Goal: Task Accomplishment & Management: Use online tool/utility

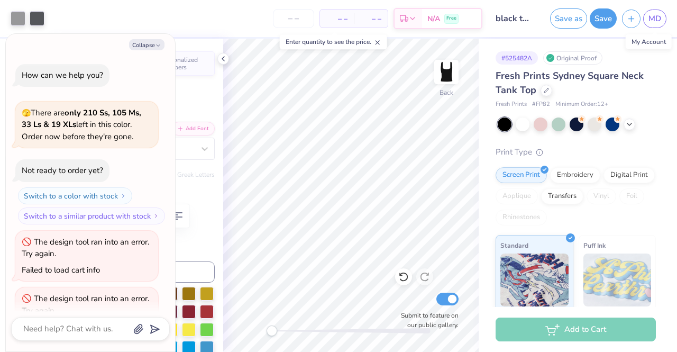
scroll to position [144, 0]
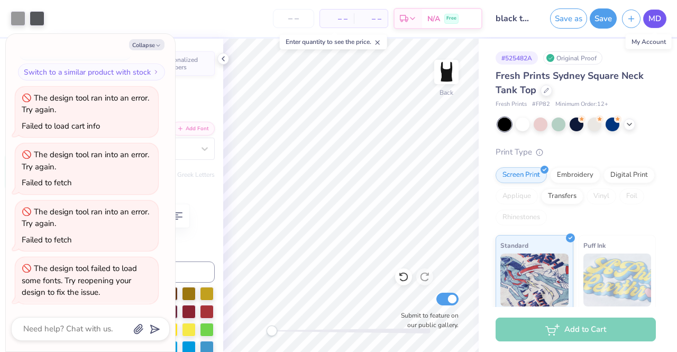
click at [653, 12] on link "MD" at bounding box center [654, 19] width 23 height 19
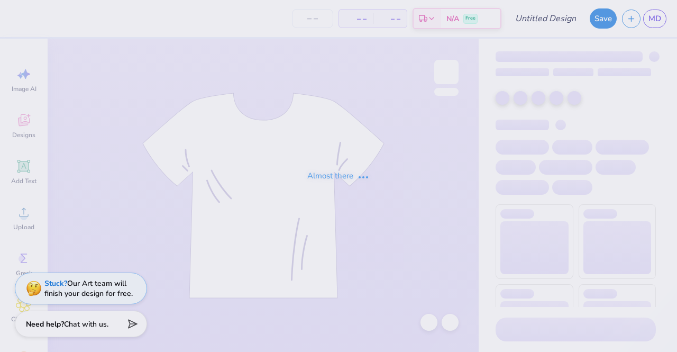
type input "black sweats"
type input "12"
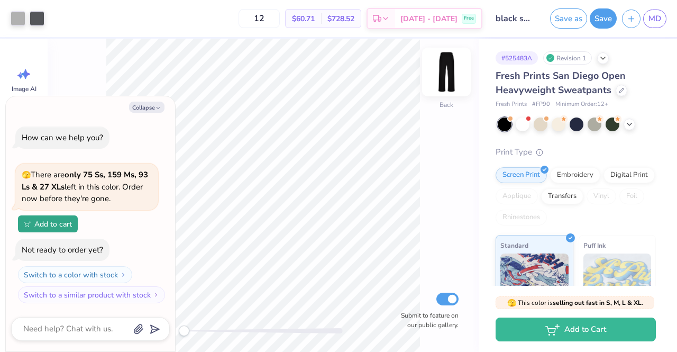
click at [440, 77] on img at bounding box center [446, 72] width 42 height 42
click at [143, 108] on button "Collapse" at bounding box center [146, 107] width 35 height 11
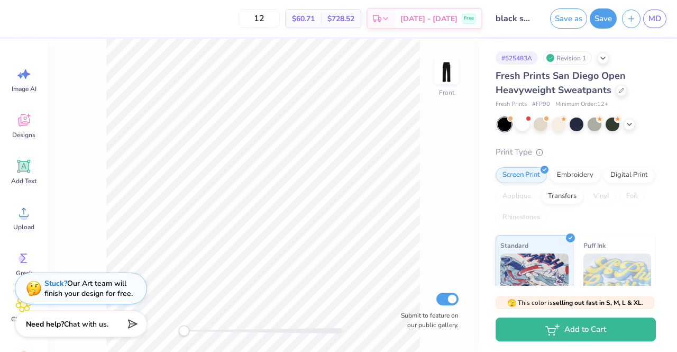
type textarea "x"
click at [444, 63] on img at bounding box center [446, 72] width 42 height 42
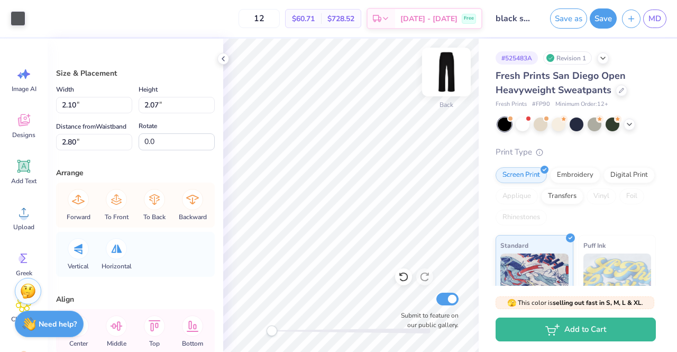
click at [447, 74] on img at bounding box center [446, 72] width 42 height 42
type input "5.14"
type input "5.07"
type input "47.43"
type input "2.10"
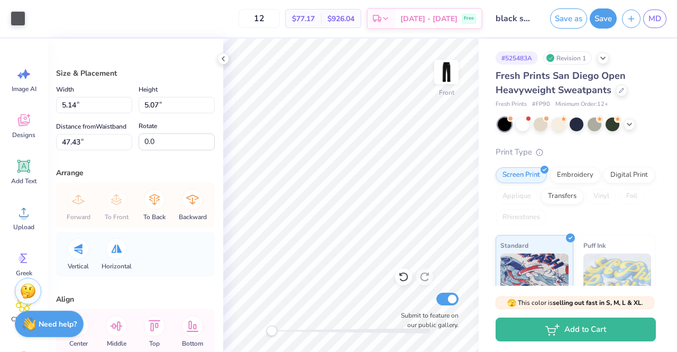
type input "2.07"
type input "2.80"
type input "6.21"
type input "6.12"
type input "45.75"
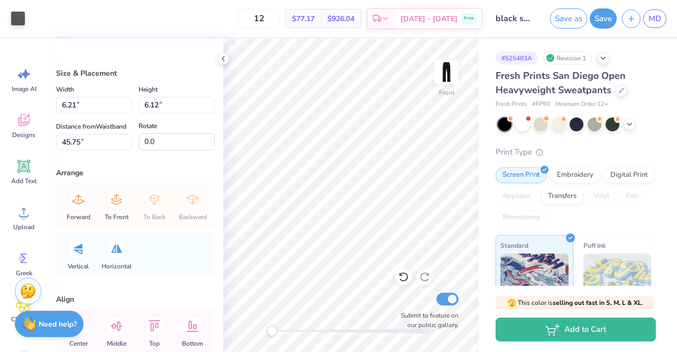
click at [391, 302] on div "Front Submit to feature on our public gallery." at bounding box center [351, 195] width 256 height 313
type input "5.14"
type input "5.07"
type input "46.81"
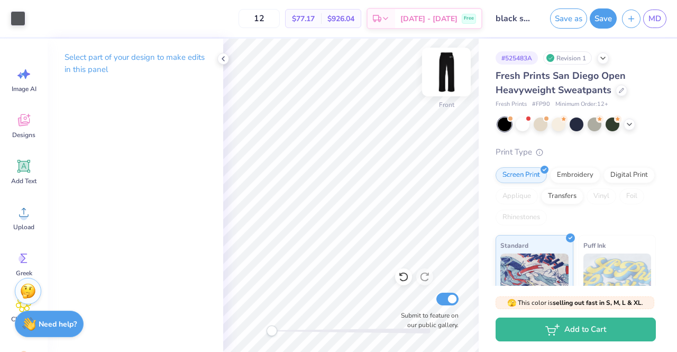
click at [443, 83] on img at bounding box center [446, 72] width 42 height 42
click at [458, 62] on div at bounding box center [446, 72] width 49 height 49
click at [442, 72] on img at bounding box center [446, 72] width 42 height 42
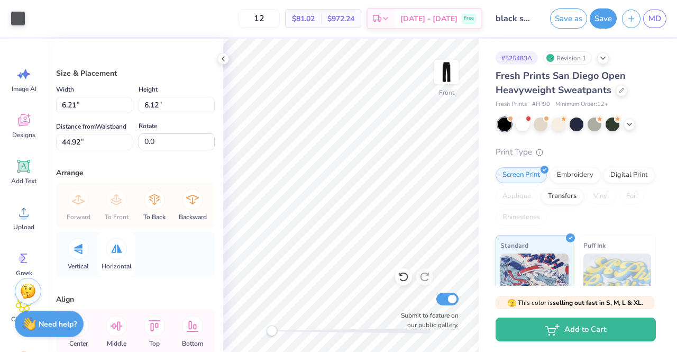
click at [116, 259] on div at bounding box center [116, 248] width 21 height 21
click at [14, 16] on div at bounding box center [18, 17] width 15 height 15
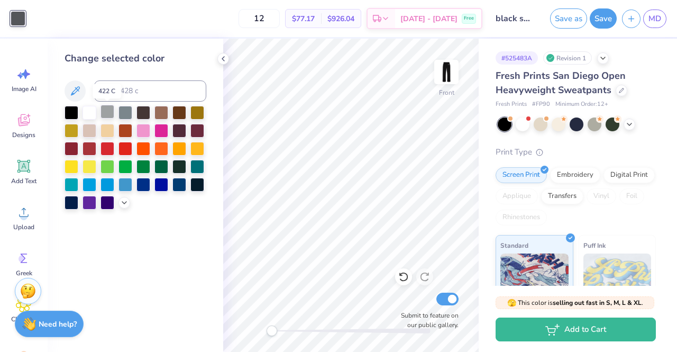
click at [107, 112] on div at bounding box center [108, 112] width 14 height 14
click at [456, 71] on img at bounding box center [446, 72] width 42 height 42
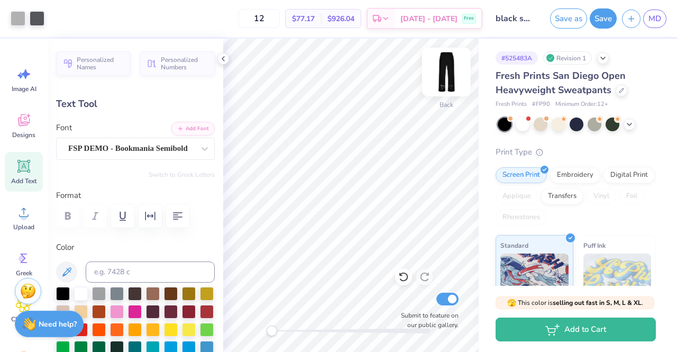
click at [439, 70] on img at bounding box center [446, 72] width 42 height 42
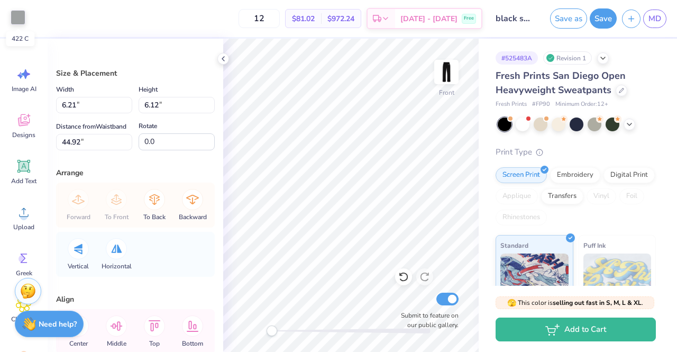
click at [15, 12] on div at bounding box center [18, 17] width 15 height 15
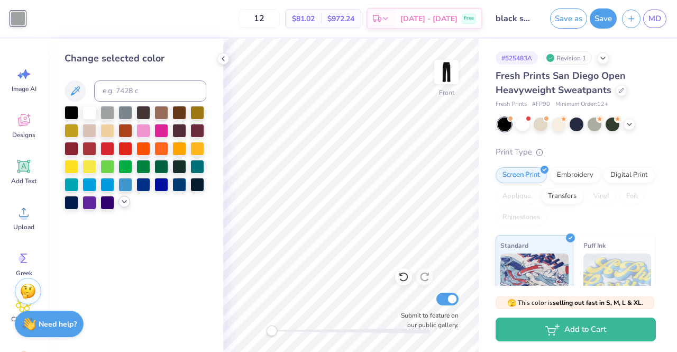
click at [124, 202] on icon at bounding box center [124, 201] width 8 height 8
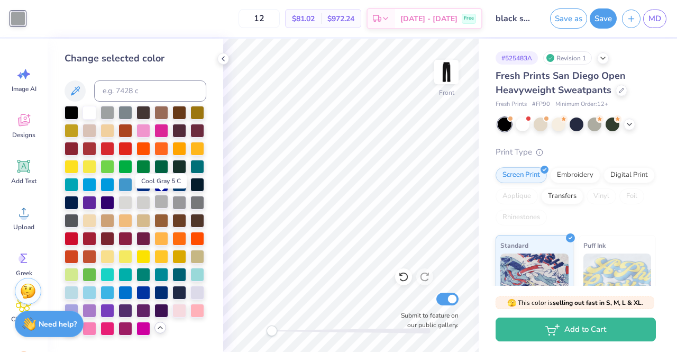
click at [158, 198] on div at bounding box center [162, 202] width 14 height 14
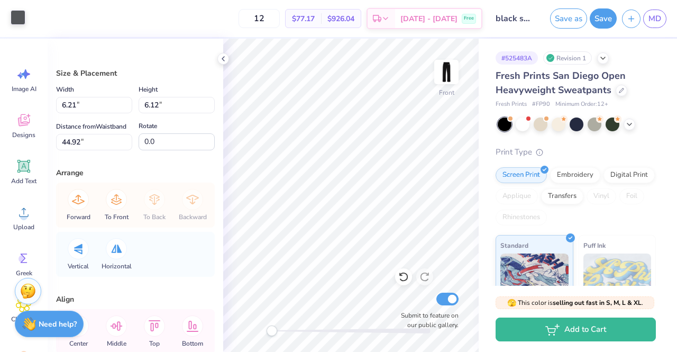
click at [17, 13] on div at bounding box center [18, 17] width 15 height 15
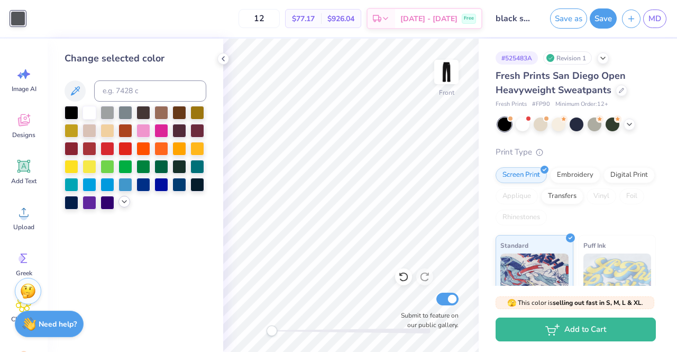
click at [121, 204] on icon at bounding box center [124, 201] width 8 height 8
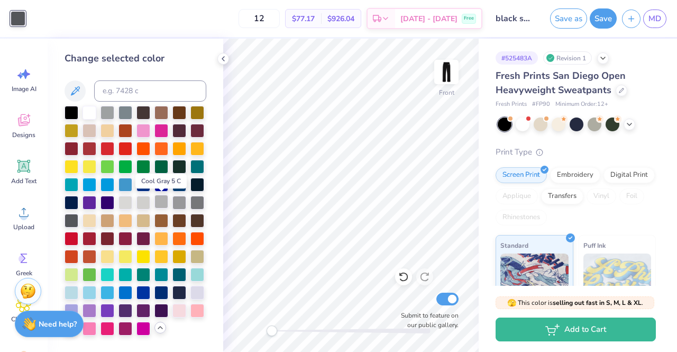
click at [165, 198] on div at bounding box center [162, 202] width 14 height 14
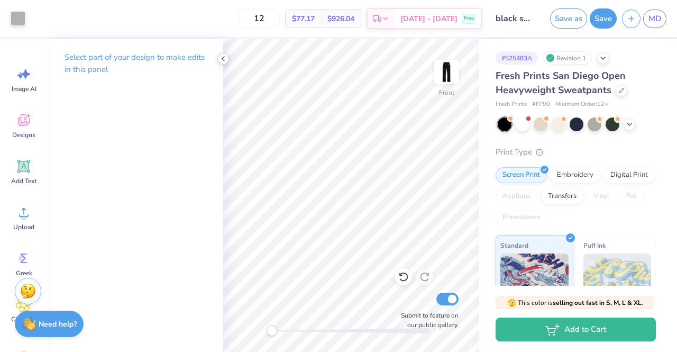
click at [223, 61] on icon at bounding box center [223, 59] width 8 height 8
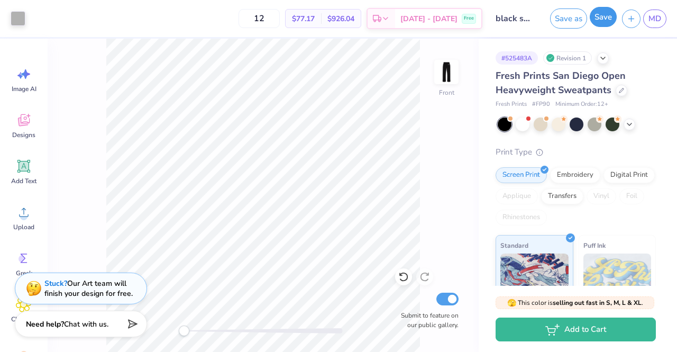
click at [601, 21] on button "Save" at bounding box center [603, 17] width 27 height 20
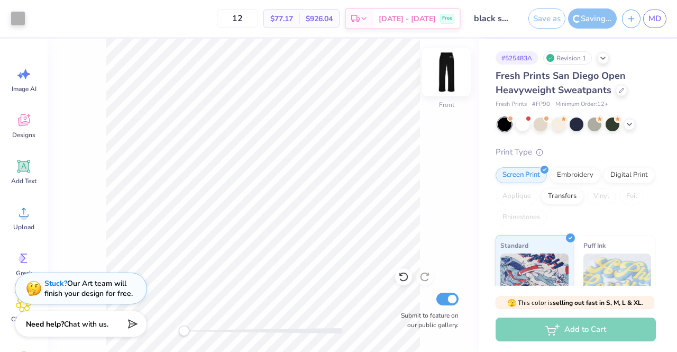
click at [453, 80] on img at bounding box center [446, 72] width 42 height 42
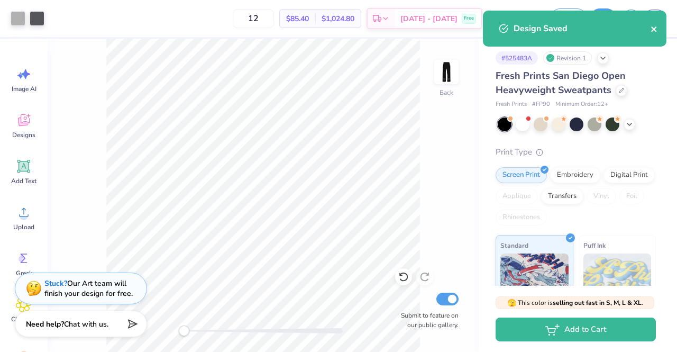
click at [655, 32] on icon "close" at bounding box center [654, 29] width 7 height 8
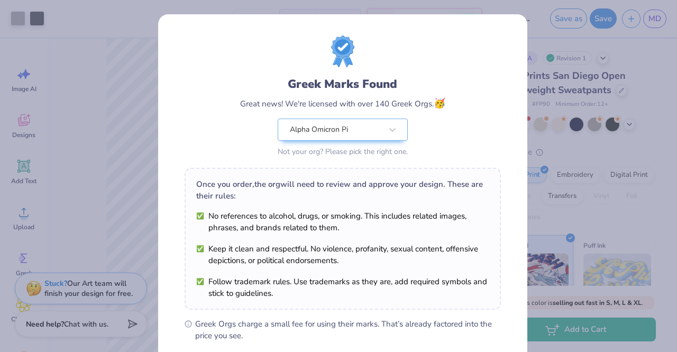
scroll to position [142, 0]
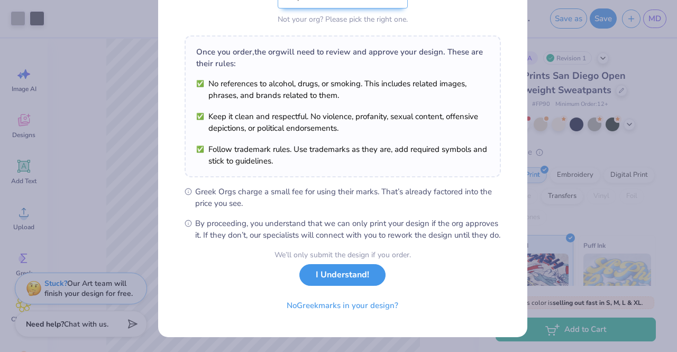
click at [361, 278] on button "I Understand!" at bounding box center [343, 275] width 86 height 22
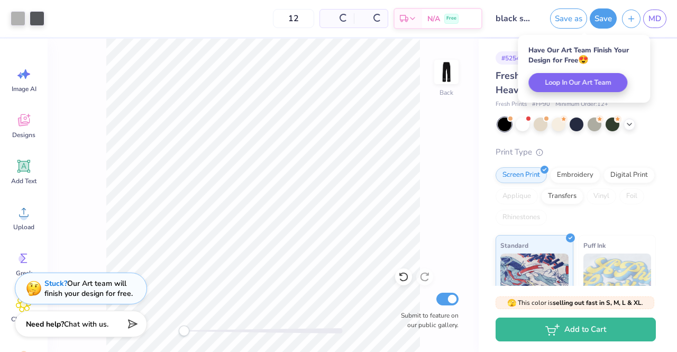
scroll to position [0, 0]
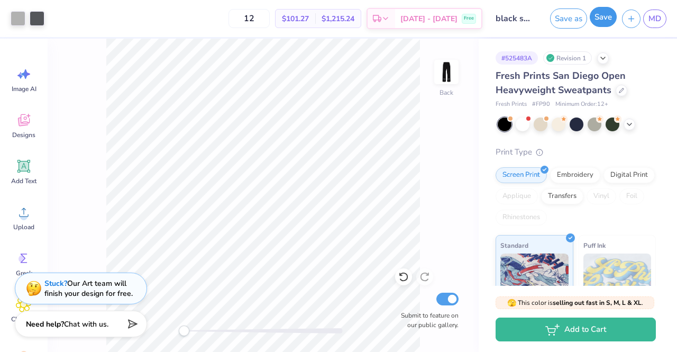
click at [606, 13] on button "Save" at bounding box center [603, 17] width 27 height 20
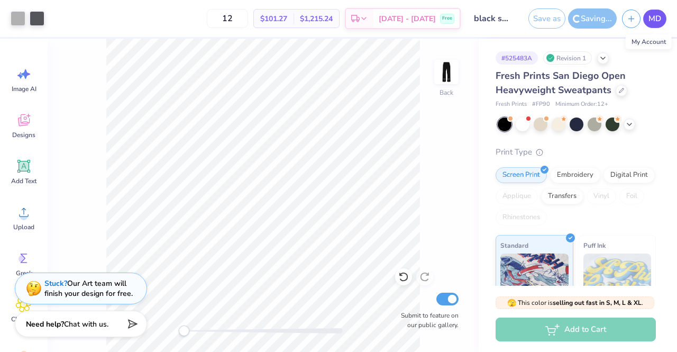
click at [657, 14] on span "MD" at bounding box center [655, 19] width 13 height 12
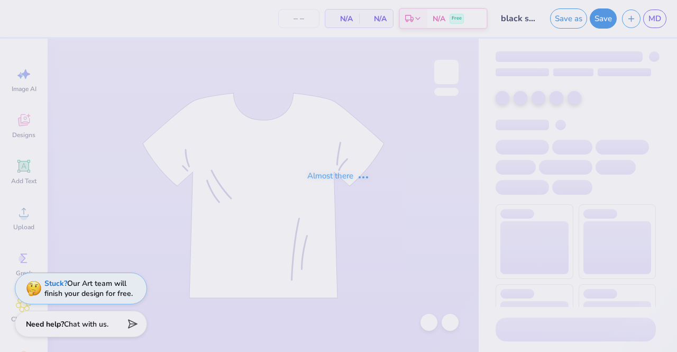
type input "12"
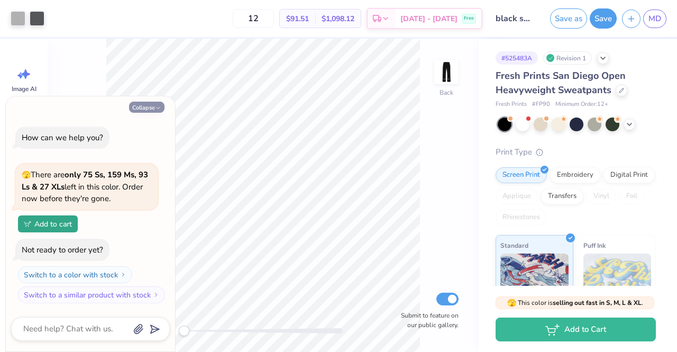
click at [153, 108] on button "Collapse" at bounding box center [146, 107] width 35 height 11
type textarea "x"
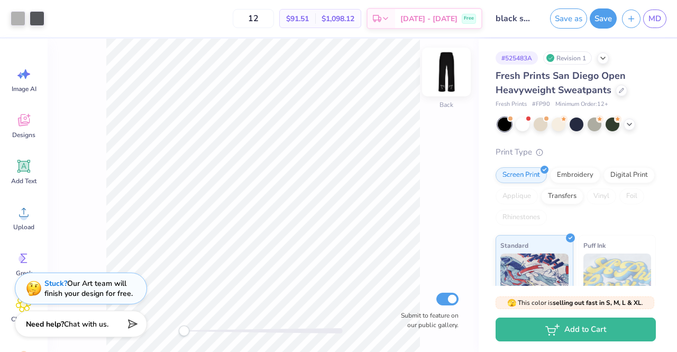
click at [454, 71] on img at bounding box center [446, 72] width 42 height 42
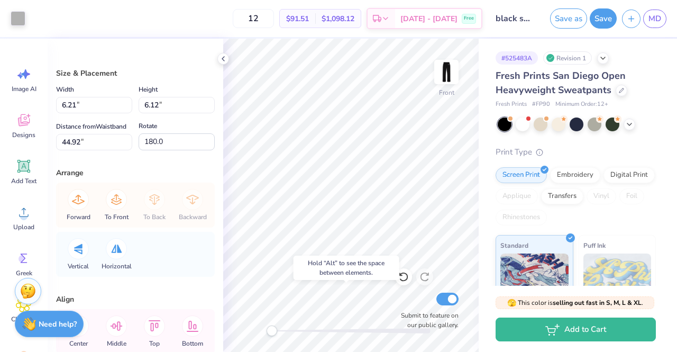
type input "0.0"
click at [15, 24] on div at bounding box center [18, 17] width 15 height 15
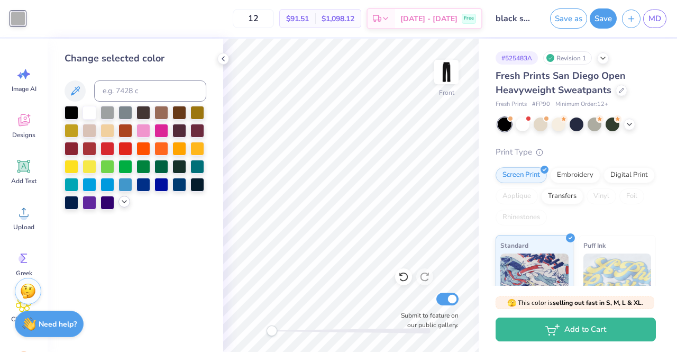
click at [121, 202] on icon at bounding box center [124, 201] width 8 height 8
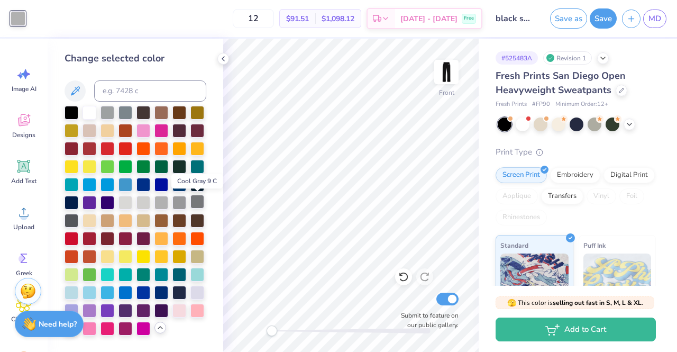
click at [196, 200] on div at bounding box center [197, 202] width 14 height 14
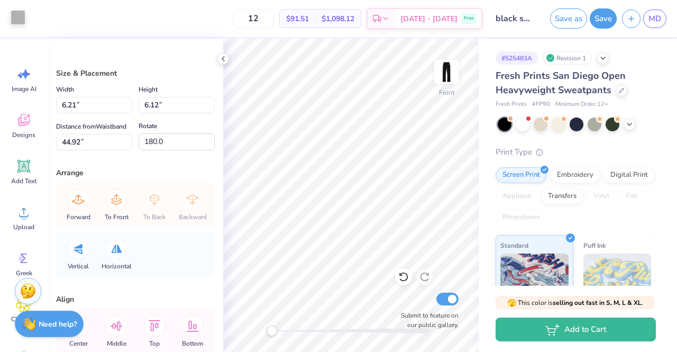
click at [11, 16] on div at bounding box center [18, 17] width 15 height 15
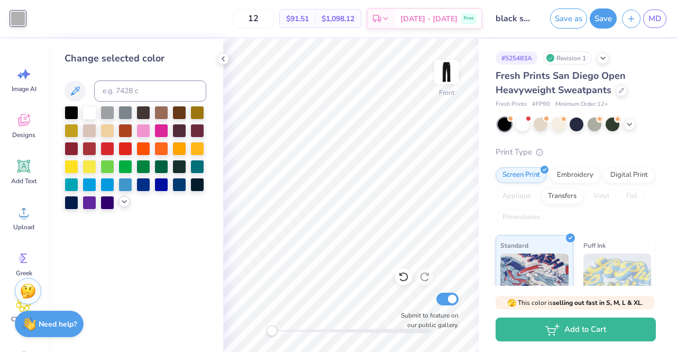
click at [124, 197] on div at bounding box center [125, 202] width 12 height 12
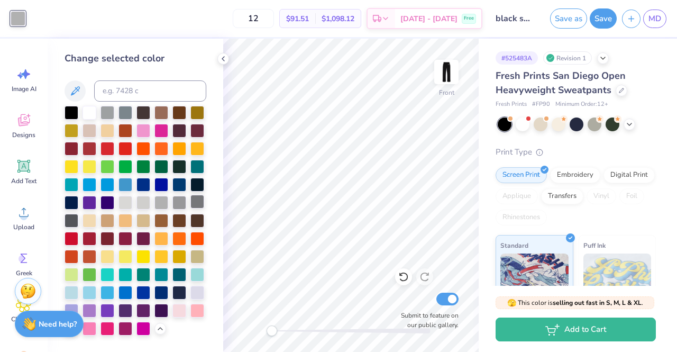
click at [195, 205] on div at bounding box center [197, 202] width 14 height 14
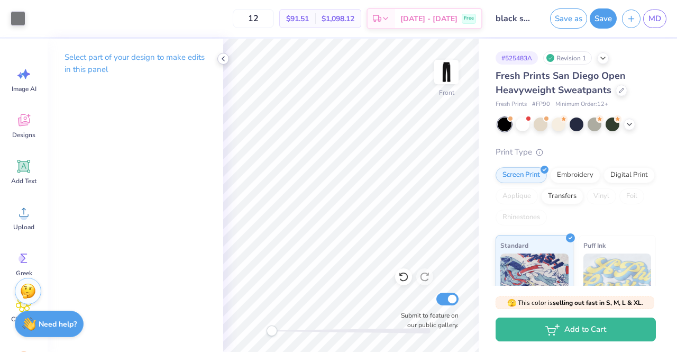
click at [223, 62] on icon at bounding box center [223, 59] width 8 height 8
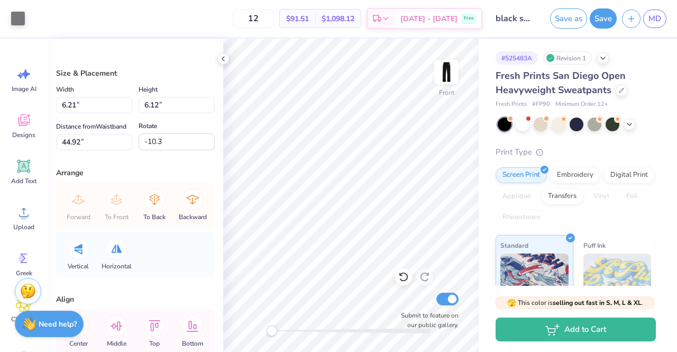
type input "180.0"
click at [114, 253] on icon at bounding box center [116, 248] width 11 height 8
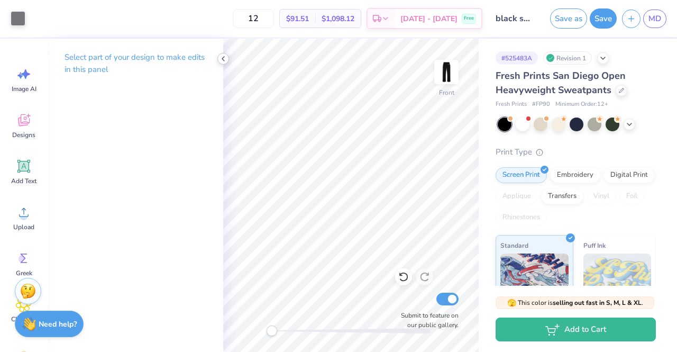
click at [224, 58] on icon at bounding box center [223, 59] width 8 height 8
click at [223, 59] on icon at bounding box center [223, 59] width 8 height 8
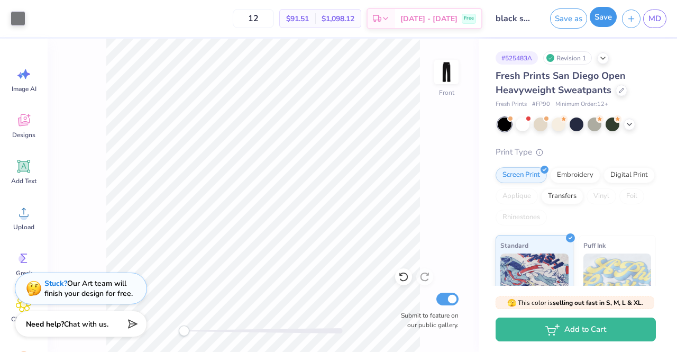
click at [603, 17] on button "Save" at bounding box center [603, 17] width 27 height 20
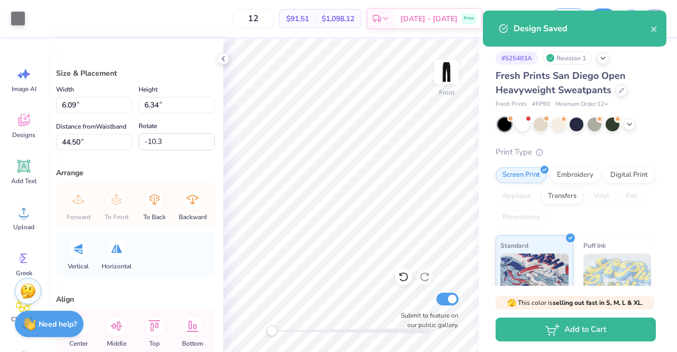
type input "5.61"
type input "5.84"
type input "44.97"
click at [20, 16] on div at bounding box center [18, 17] width 15 height 15
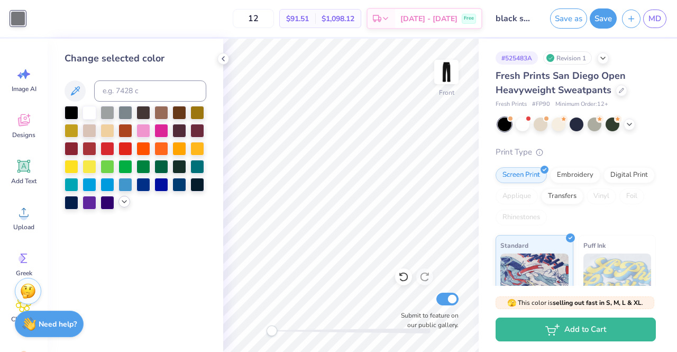
click at [126, 202] on icon at bounding box center [124, 201] width 8 height 8
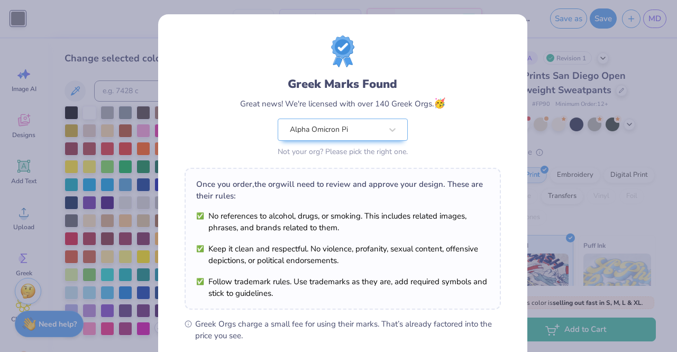
scroll to position [142, 0]
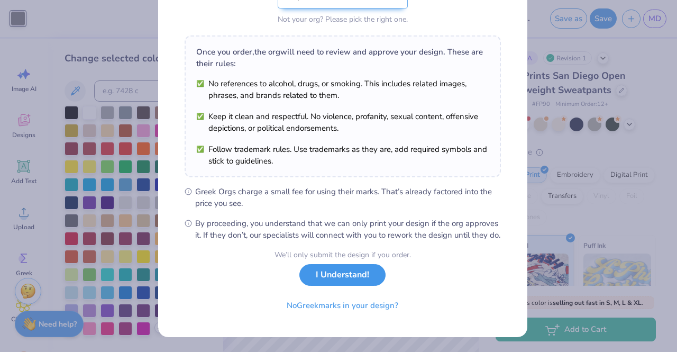
click at [336, 278] on button "I Understand!" at bounding box center [343, 275] width 86 height 22
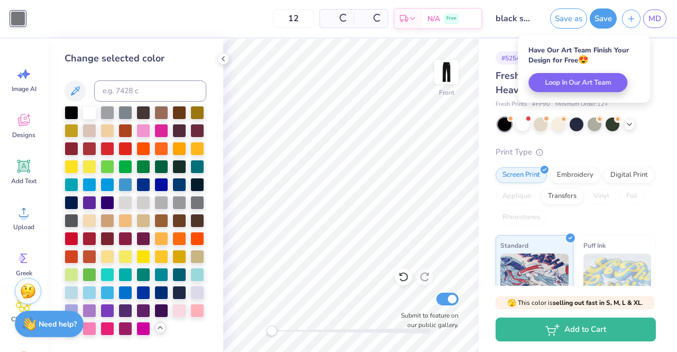
scroll to position [0, 0]
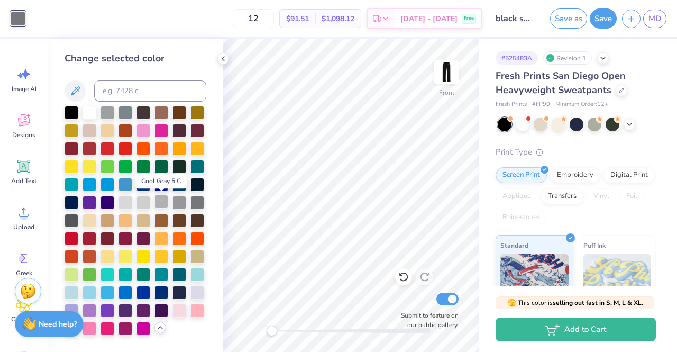
click at [162, 200] on div at bounding box center [162, 202] width 14 height 14
drag, startPoint x: 275, startPoint y: 331, endPoint x: 294, endPoint y: 334, distance: 19.2
click at [294, 334] on div "Accessibility label" at bounding box center [295, 330] width 11 height 11
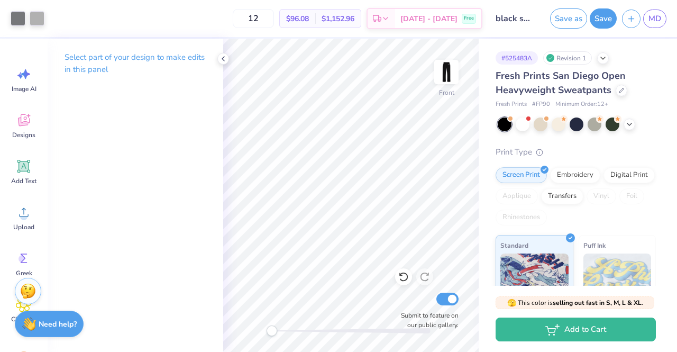
click at [229, 326] on div "Front Submit to feature on our public gallery." at bounding box center [351, 195] width 256 height 313
drag, startPoint x: 294, startPoint y: 330, endPoint x: 407, endPoint y: 322, distance: 114.0
click at [407, 322] on div "Front Submit to feature on our public gallery." at bounding box center [351, 195] width 256 height 313
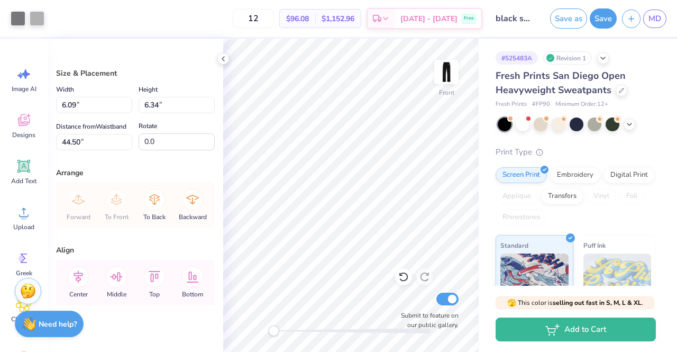
type input "6.35"
type input "6.37"
type input "44.77"
type input "10.3"
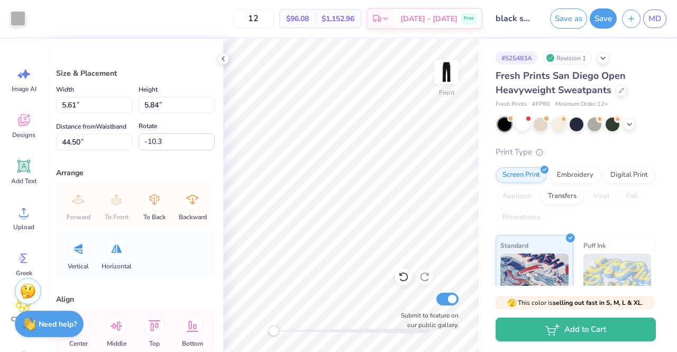
type input "6.09"
type input "6.34"
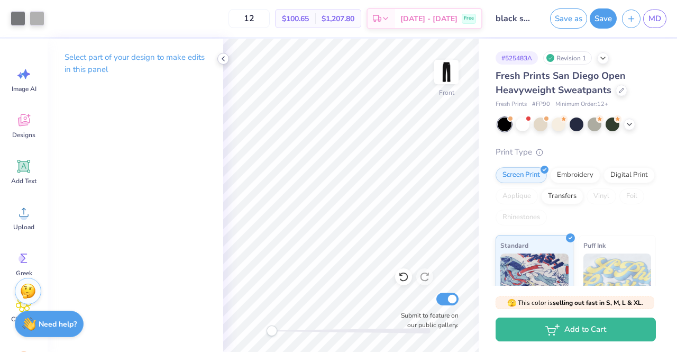
click at [225, 58] on icon at bounding box center [223, 59] width 8 height 8
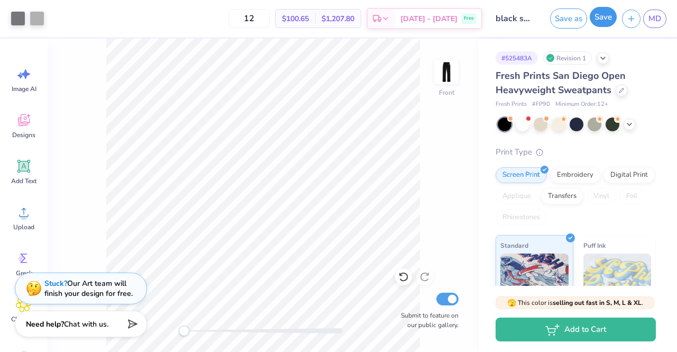
click at [604, 27] on div "Save" at bounding box center [603, 18] width 27 height 20
click at [603, 15] on button "Save" at bounding box center [603, 17] width 27 height 20
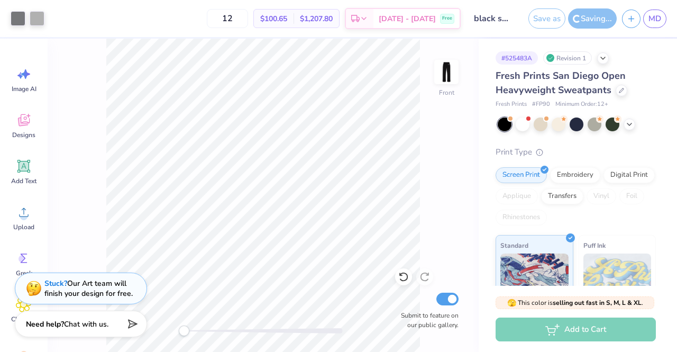
click at [332, 328] on div "Front Submit to feature on our public gallery." at bounding box center [263, 195] width 431 height 313
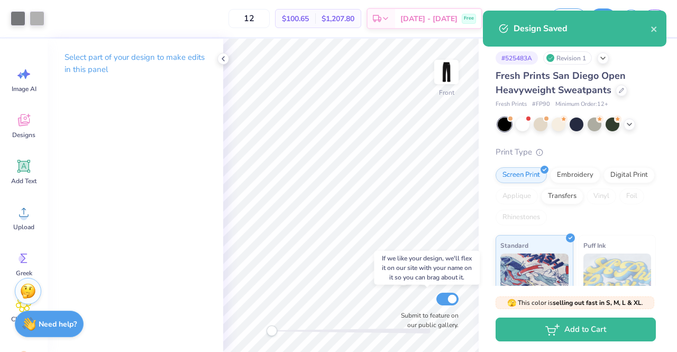
click at [413, 323] on div "Front Submit to feature on our public gallery." at bounding box center [351, 195] width 256 height 313
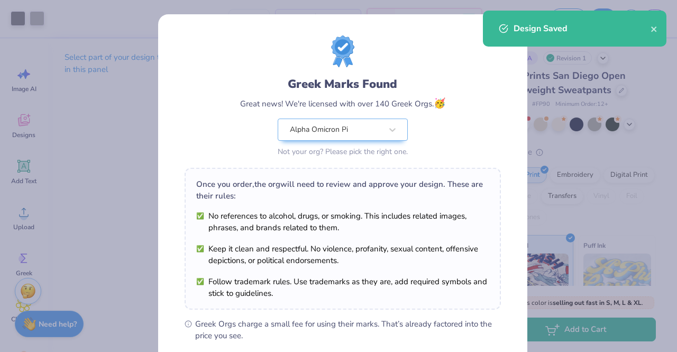
click at [325, 298] on div "Once you order, the org will need to review and approve your design. These are …" at bounding box center [343, 239] width 316 height 142
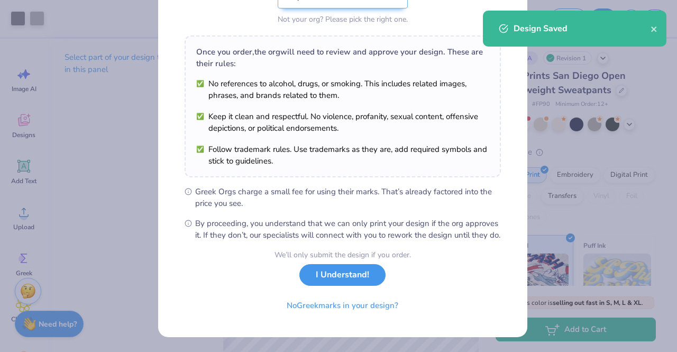
click at [322, 277] on button "I Understand!" at bounding box center [343, 275] width 86 height 22
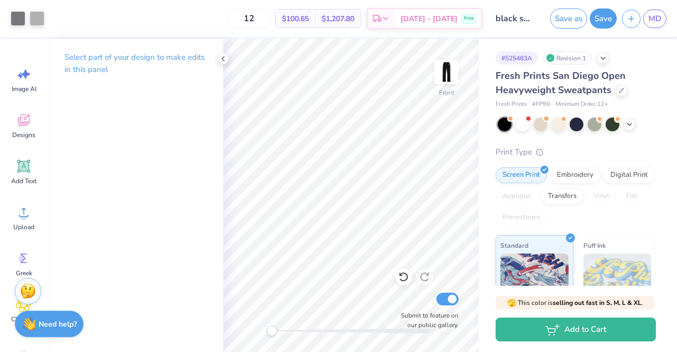
click at [652, 97] on div "# 525483A Revision 1 Fresh Prints San Diego Open Heavyweight Sweatpants Fresh P…" at bounding box center [578, 256] width 198 height 435
click at [656, 18] on span "MD" at bounding box center [655, 19] width 13 height 12
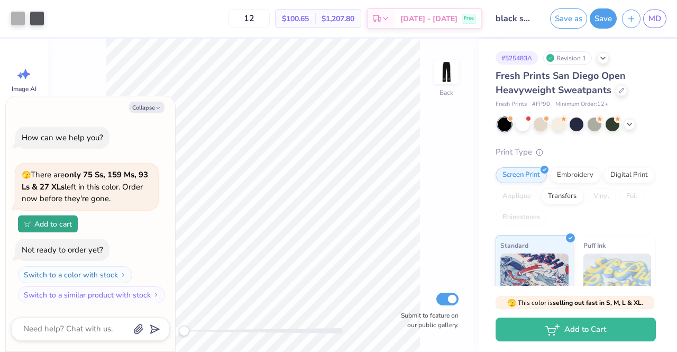
click at [446, 56] on div "Back Submit to feature on our public gallery." at bounding box center [263, 195] width 431 height 313
click at [446, 61] on div at bounding box center [446, 72] width 49 height 49
click at [605, 15] on button "Save" at bounding box center [603, 17] width 27 height 20
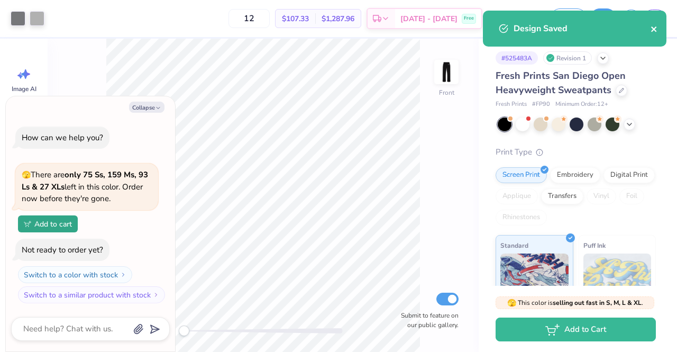
click at [654, 28] on icon "close" at bounding box center [654, 29] width 7 height 8
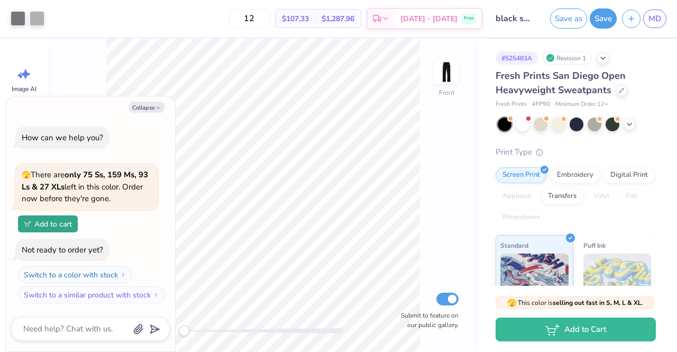
click at [652, 22] on div "Design Saved" at bounding box center [575, 32] width 188 height 48
type textarea "x"
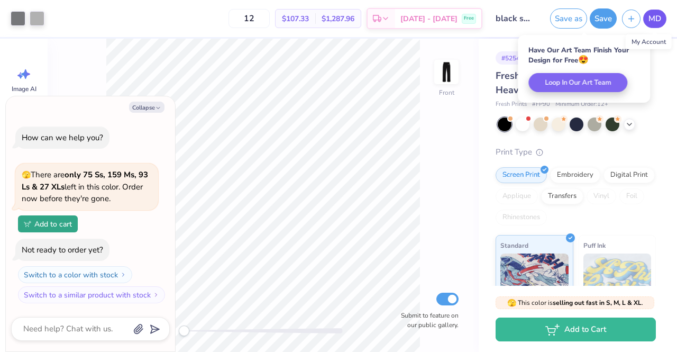
click at [652, 20] on span "MD" at bounding box center [655, 19] width 13 height 12
